Goal: Information Seeking & Learning: Learn about a topic

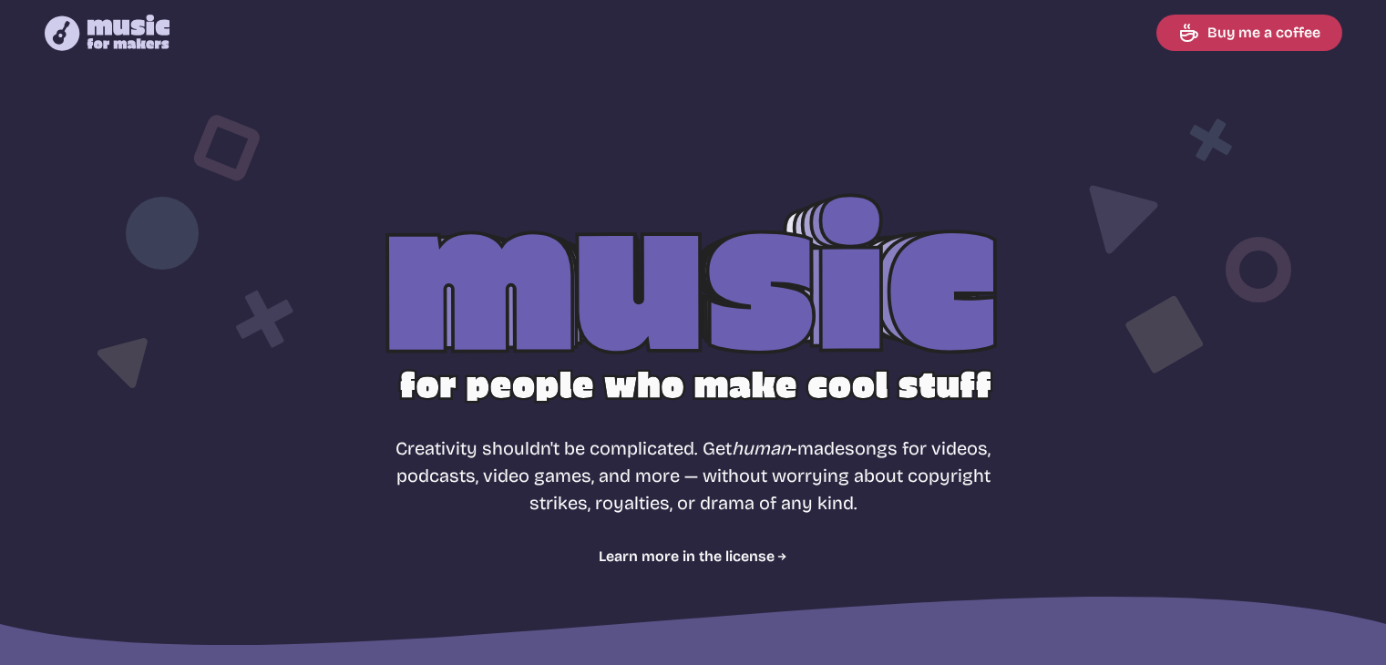
select select "most popular"
click at [665, 556] on link "Learn more in the license" at bounding box center [693, 557] width 189 height 22
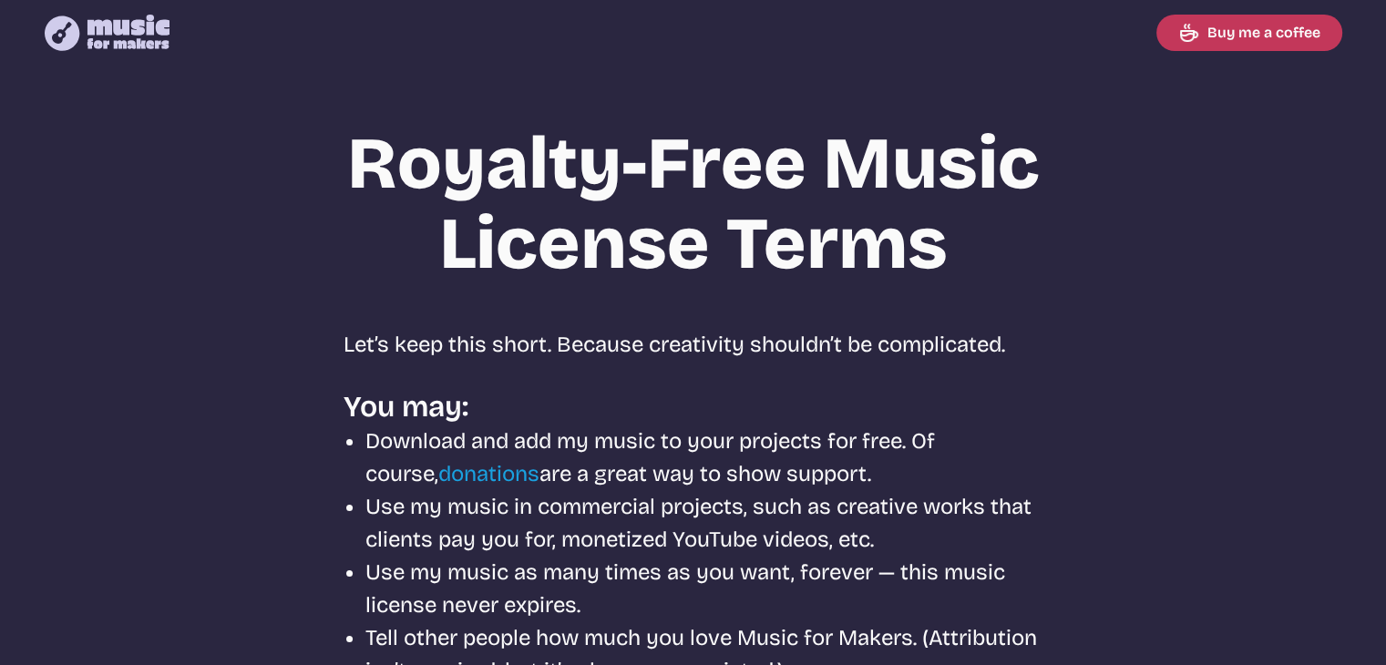
click at [111, 30] on icon at bounding box center [128, 32] width 83 height 35
select select "most popular"
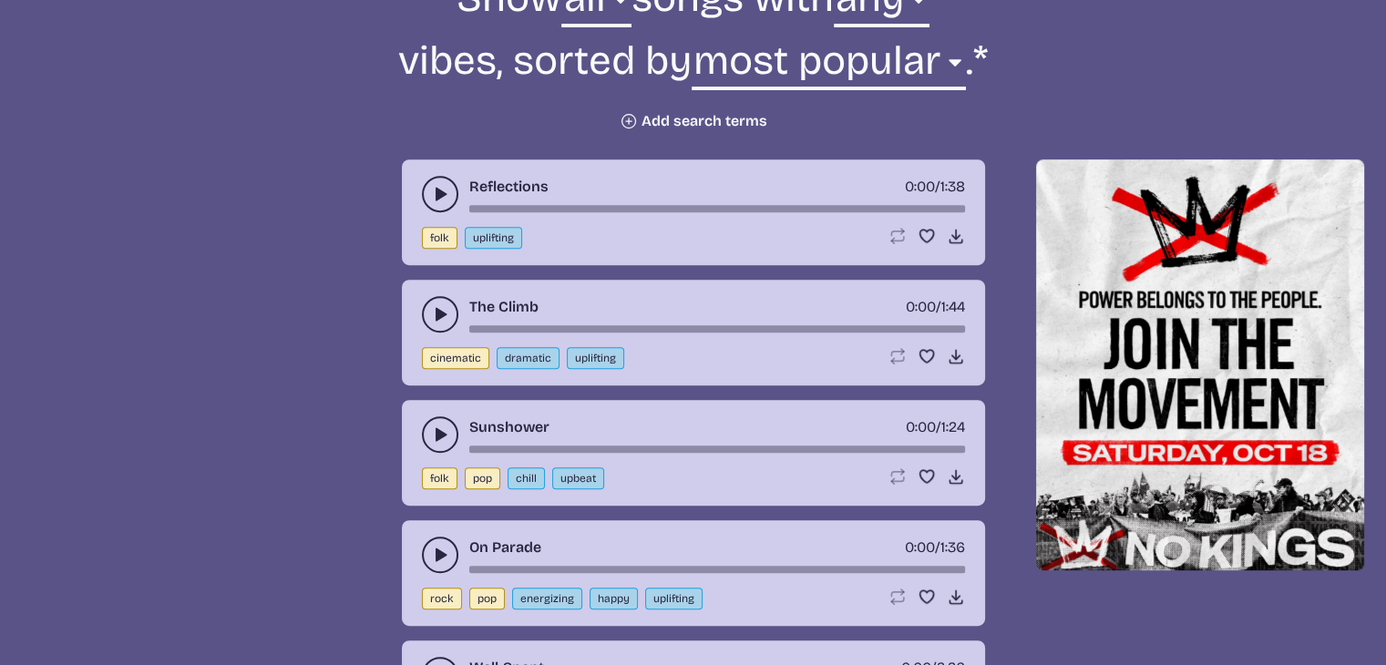
scroll to position [759, 0]
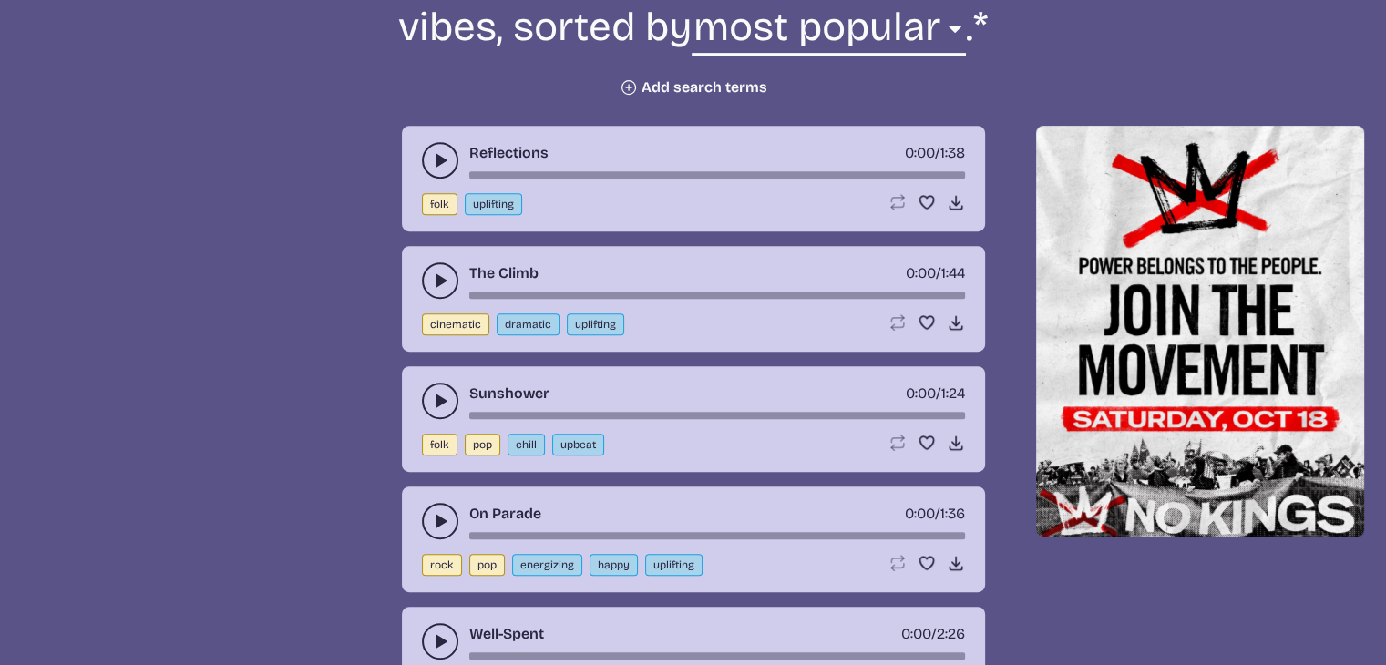
click at [409, 156] on div "Reflections 0:00 / 1:38 folk uplifting Loop song Loop this song. Favorite song …" at bounding box center [693, 179] width 583 height 106
click at [451, 165] on button "play-pause toggle" at bounding box center [440, 160] width 36 height 36
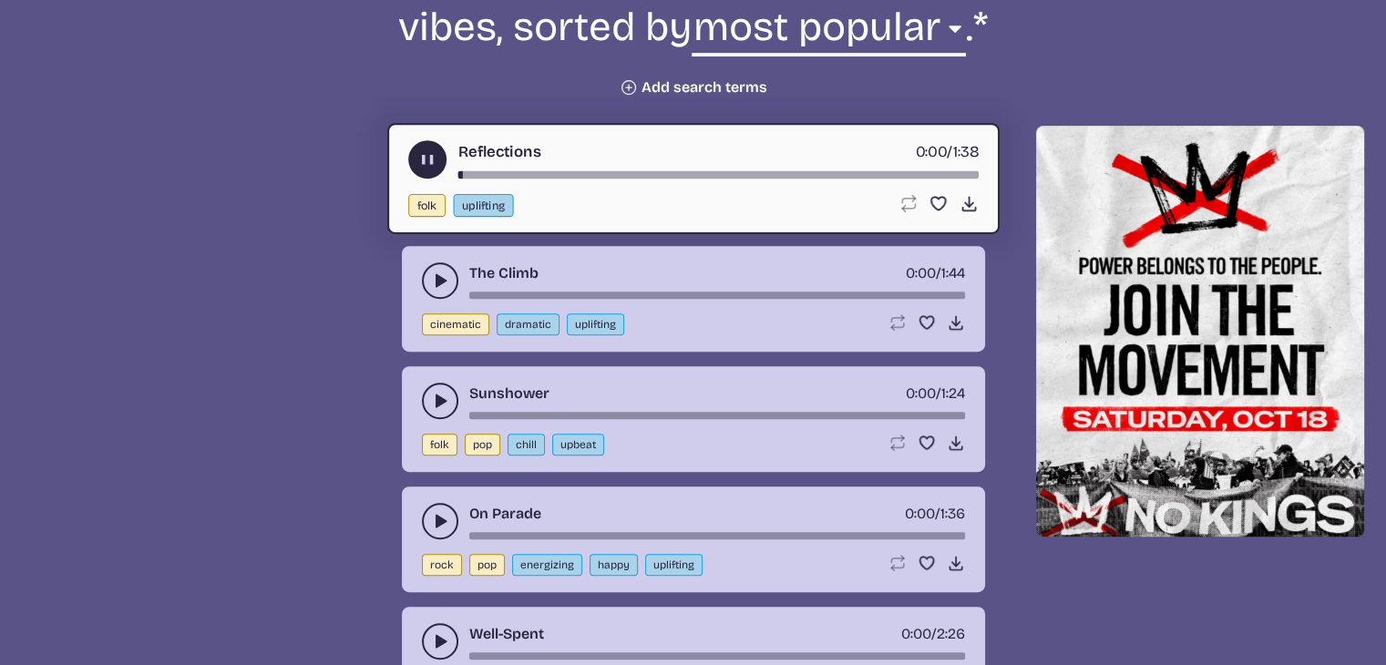
click at [434, 283] on icon "play-pause toggle" at bounding box center [440, 281] width 18 height 18
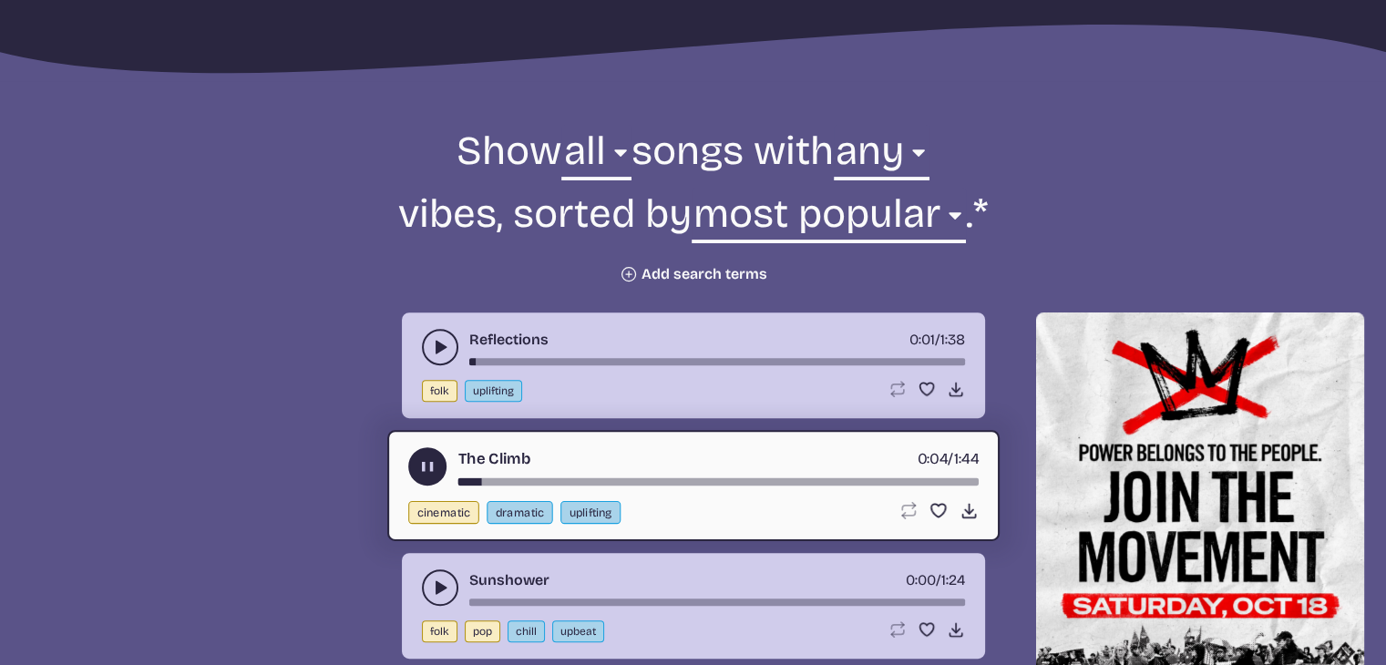
scroll to position [607, 0]
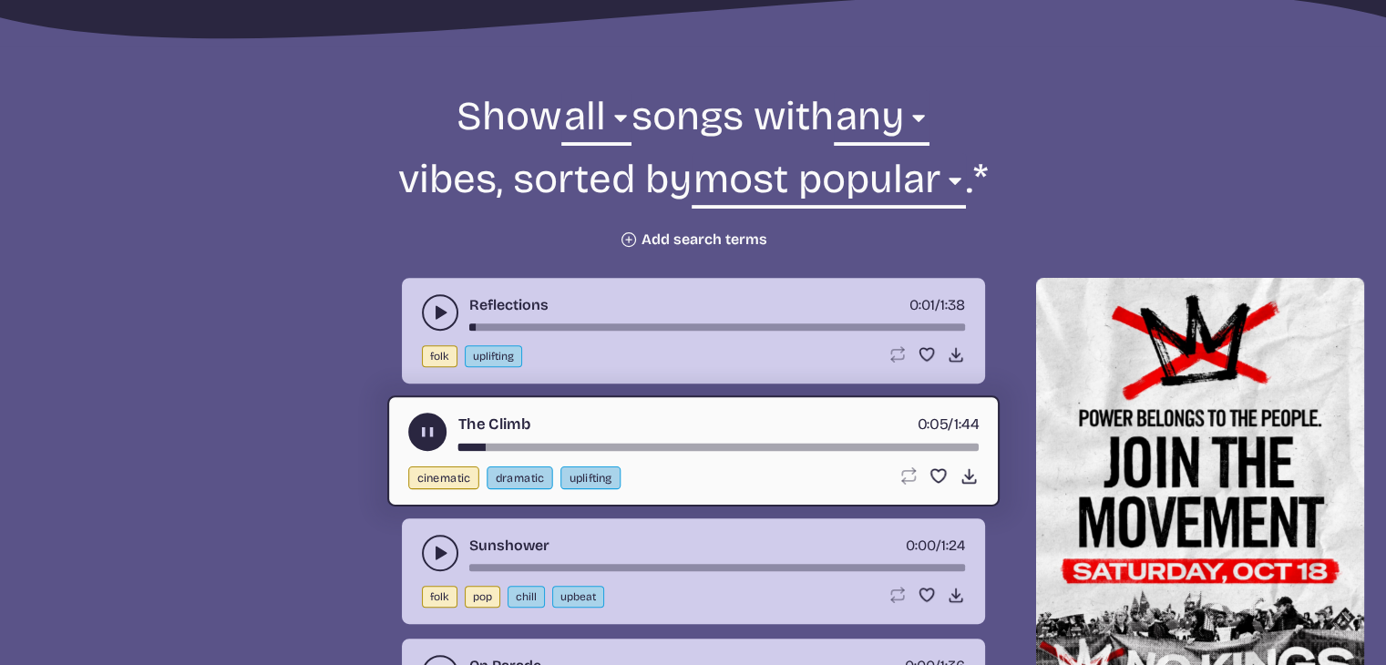
click at [627, 242] on icon "Plus icon" at bounding box center [629, 240] width 18 height 18
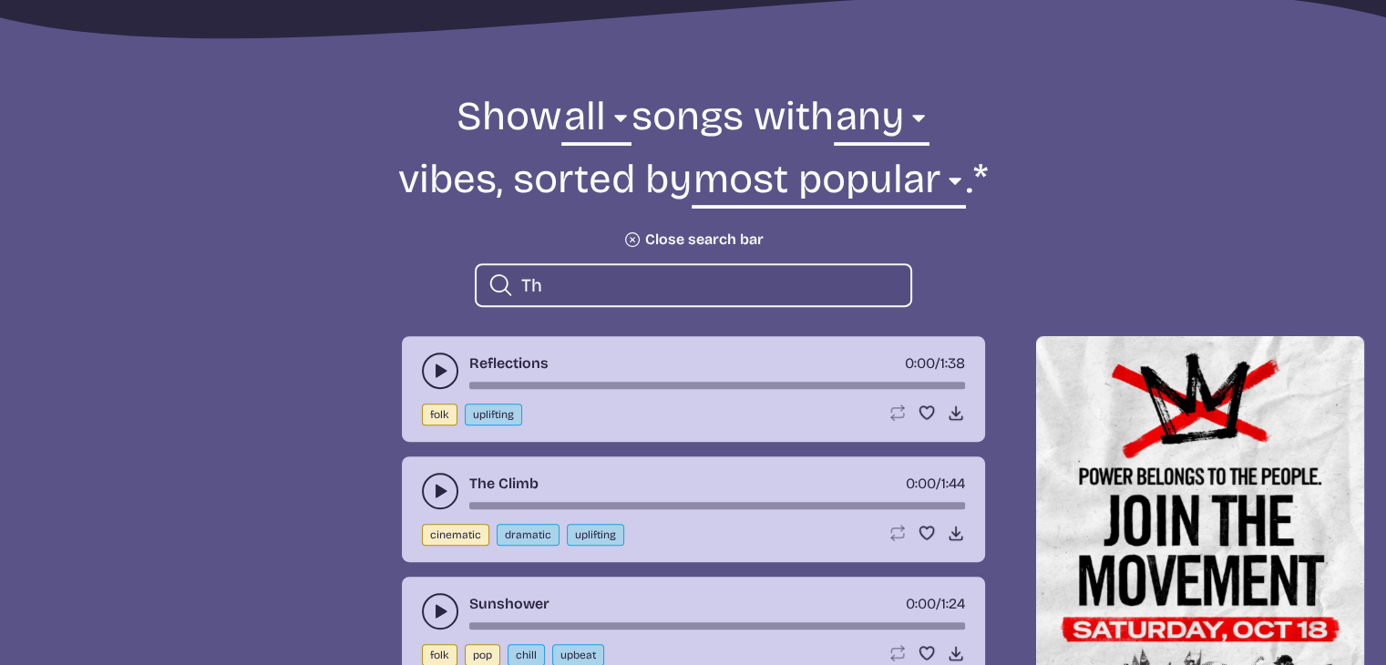
type input "T"
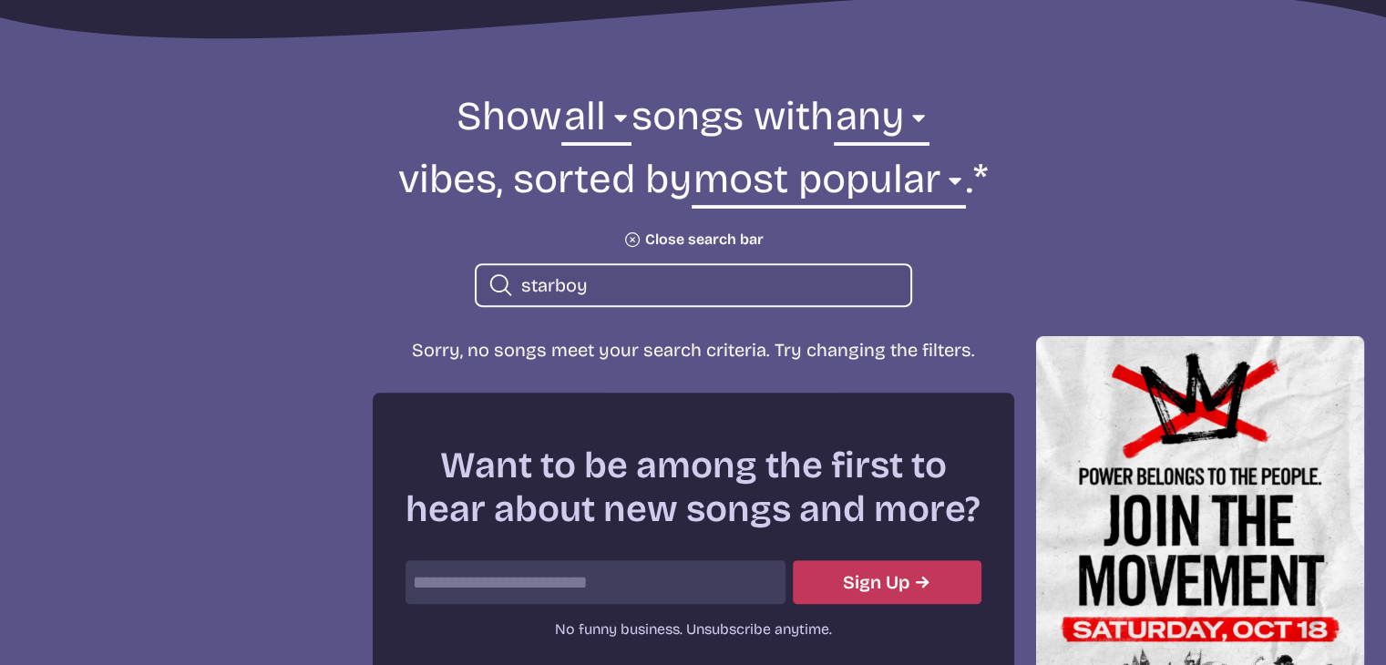
type input "starboy"
click at [1265, 145] on section "Show all ambient cinematic electronic folk holiday jazz pop rock world all song…" at bounding box center [693, 454] width 1386 height 817
